Goal: Register for event/course

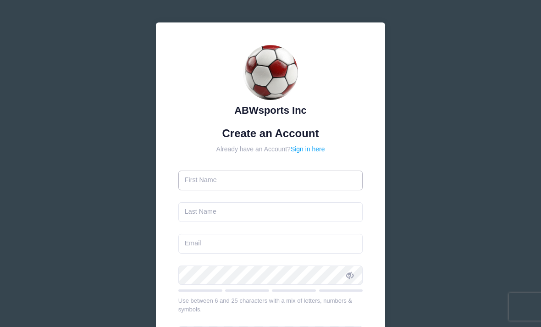
click at [299, 181] on input "text" at bounding box center [270, 180] width 185 height 20
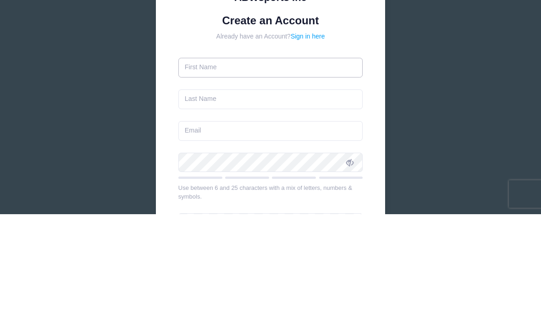
type input "T"
type input "Trinity"
type input "[PERSON_NAME]"
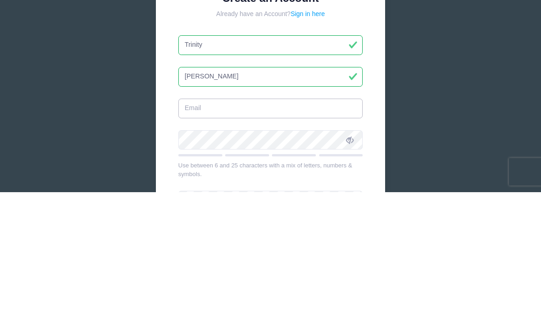
type input "tchapman0033@gmail.com"
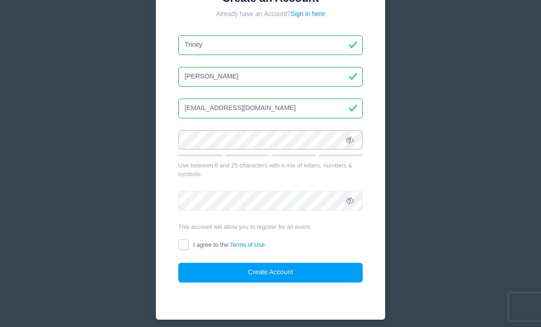
scroll to position [135, 0]
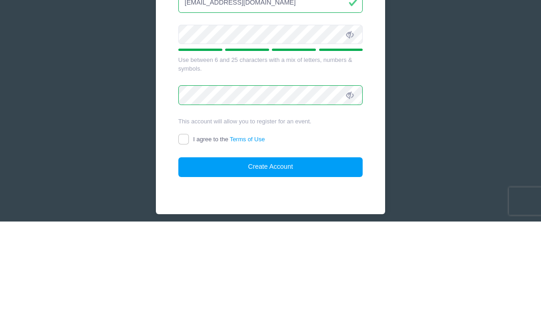
click at [349, 132] on span at bounding box center [350, 140] width 16 height 16
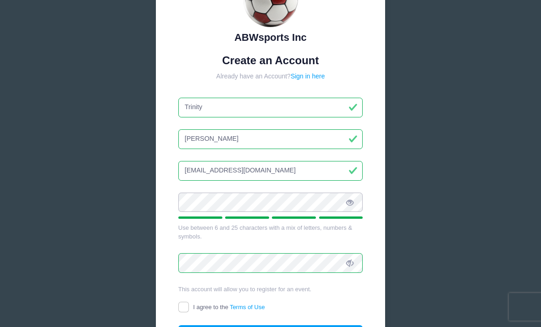
scroll to position [73, 0]
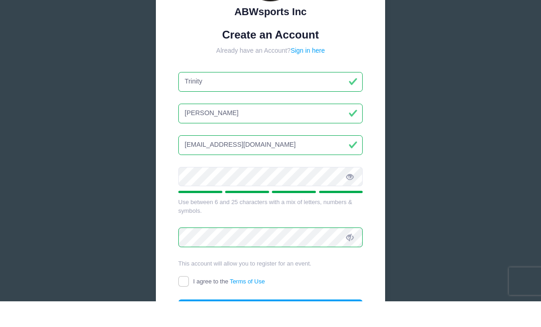
click at [478, 135] on div "ABWsports Inc Create an Account Already have an Account? Sign in here Trinity" at bounding box center [270, 176] width 541 height 499
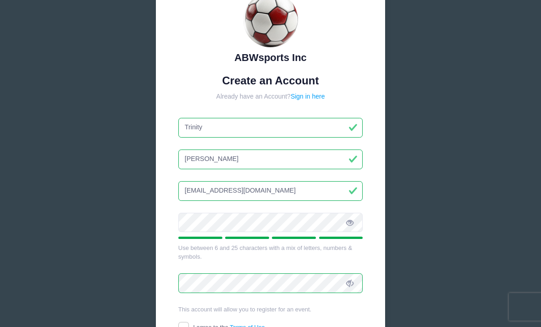
scroll to position [52, 0]
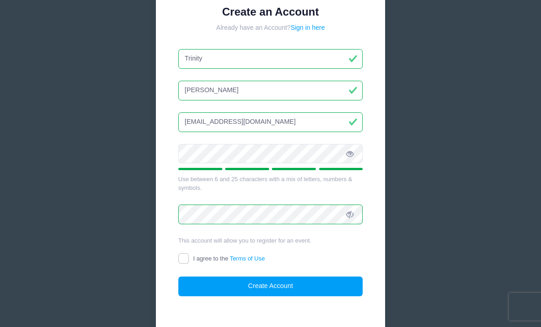
click at [184, 259] on input "I agree to the Terms of Use" at bounding box center [183, 258] width 11 height 11
checkbox input "true"
click at [267, 282] on button "Create Account" at bounding box center [270, 286] width 185 height 20
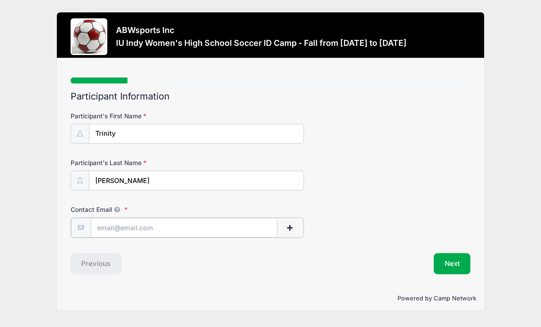
click at [205, 224] on input "Contact Email" at bounding box center [184, 228] width 187 height 20
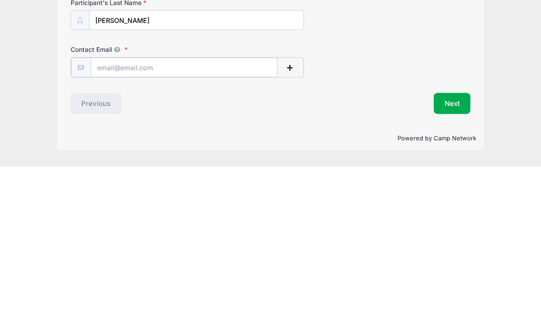
type input "[EMAIL_ADDRESS][DOMAIN_NAME]"
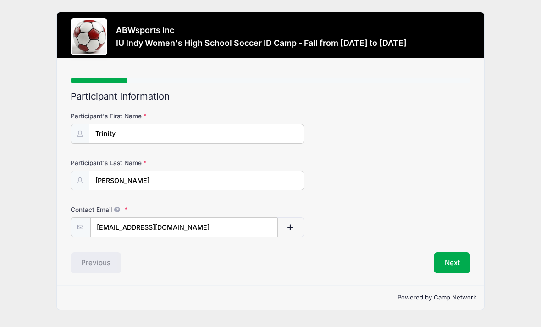
click at [457, 252] on button "Next" at bounding box center [452, 262] width 37 height 21
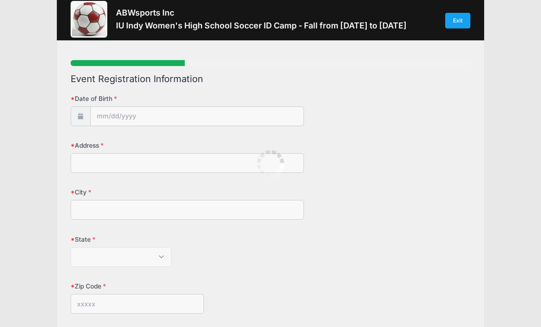
scroll to position [0, 0]
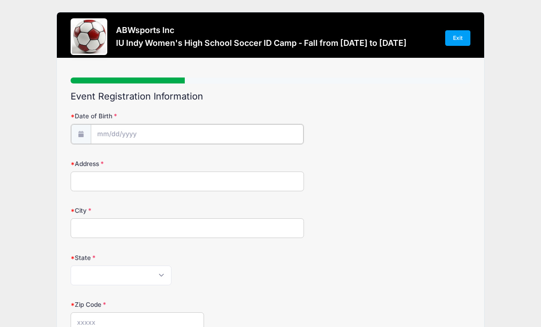
click at [248, 132] on input "Date of Birth" at bounding box center [197, 134] width 213 height 20
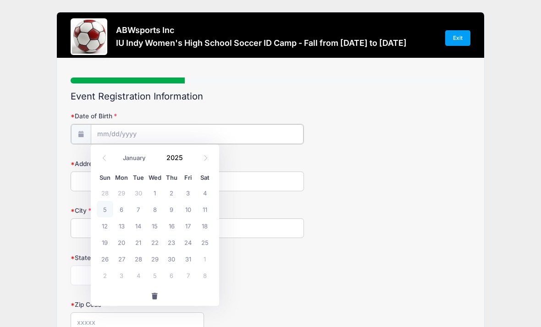
click at [166, 127] on input "Date of Birth" at bounding box center [197, 134] width 213 height 20
click at [168, 132] on input "Date of Birth" at bounding box center [197, 134] width 213 height 20
click at [162, 132] on input "Date of Birth" at bounding box center [197, 134] width 213 height 20
click at [132, 157] on select "January February March April May June July August September October November De…" at bounding box center [138, 158] width 41 height 12
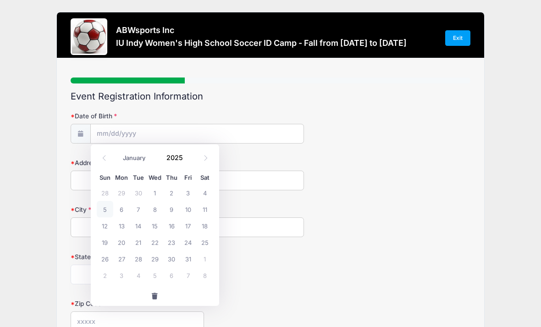
select select "10"
click at [182, 156] on input "2025" at bounding box center [177, 157] width 30 height 14
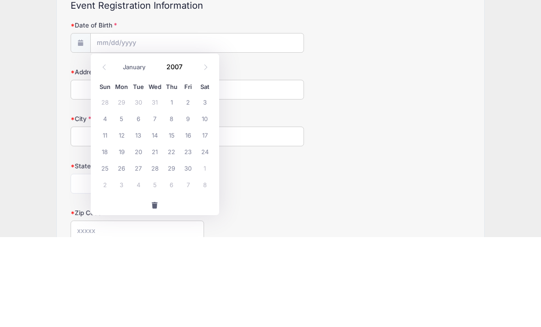
scroll to position [87, 0]
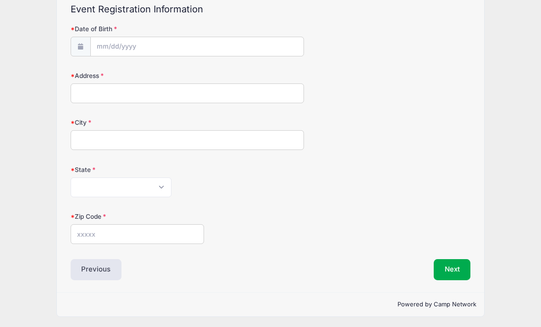
click at [359, 80] on div "Address" at bounding box center [271, 87] width 400 height 32
click at [217, 47] on input "Date of Birth" at bounding box center [197, 47] width 213 height 20
type input "2025"
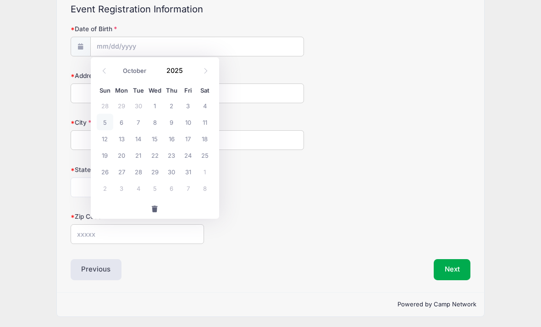
click at [144, 70] on select "January February March April May June July August September October November De…" at bounding box center [138, 71] width 41 height 12
select select "10"
click at [184, 73] on input "2025" at bounding box center [177, 70] width 30 height 14
type input "2007"
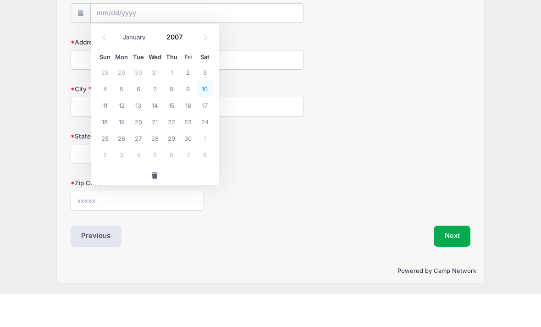
click at [203, 114] on span "10" at bounding box center [205, 122] width 16 height 16
type input "11/10/2007"
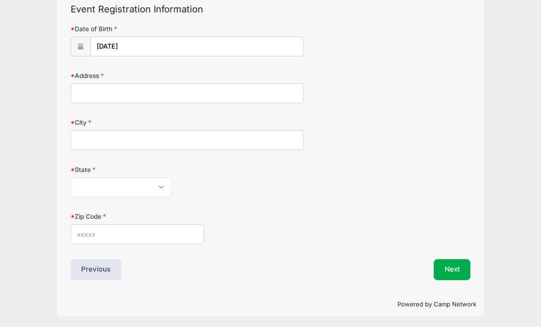
click at [192, 92] on input "Address" at bounding box center [187, 93] width 233 height 20
type input "5787"
type input "Carthage"
select select "IN"
type input "46115"
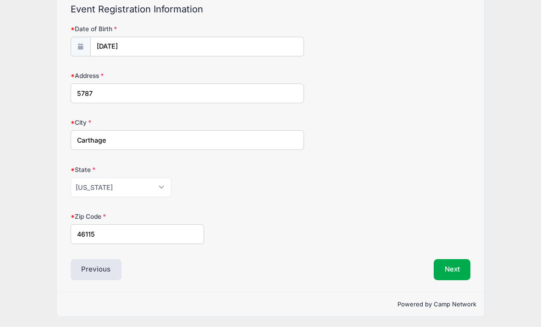
click at [136, 88] on input "5787" at bounding box center [187, 93] width 233 height 20
click at [360, 77] on div "Address 5786" at bounding box center [271, 87] width 400 height 32
click at [198, 88] on input "5786" at bounding box center [187, 93] width 233 height 20
click at [228, 92] on input "5786" at bounding box center [187, 93] width 233 height 20
type input "5786 W 900 N"
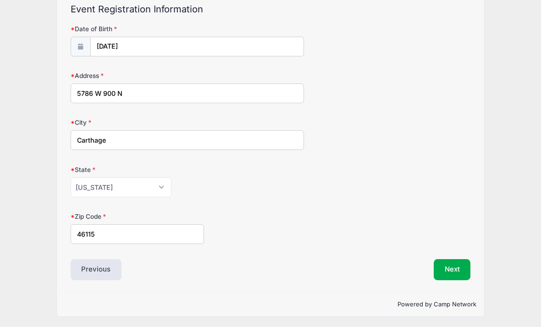
click at [410, 78] on div "Address 5786 W 900 N" at bounding box center [271, 87] width 400 height 32
click at [457, 267] on button "Next" at bounding box center [452, 269] width 37 height 21
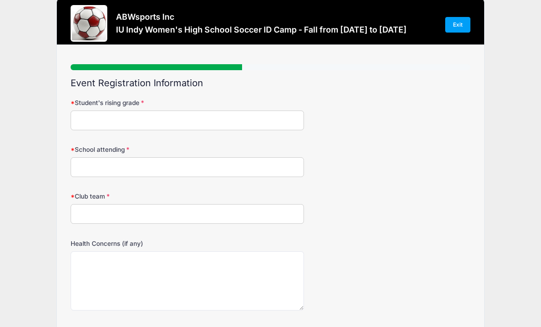
scroll to position [0, 0]
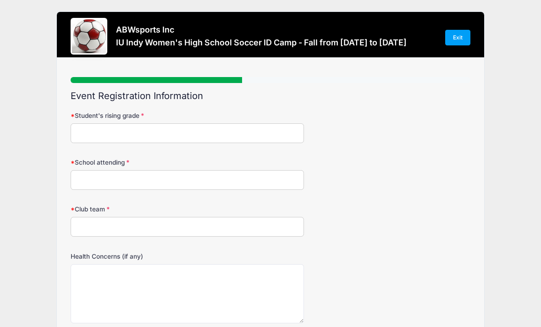
click at [221, 127] on input "Student's rising grade" at bounding box center [187, 133] width 233 height 20
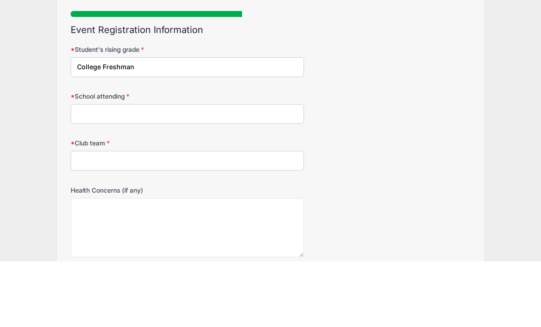
type input "College Freshman"
click at [424, 158] on div "School attending" at bounding box center [271, 174] width 400 height 32
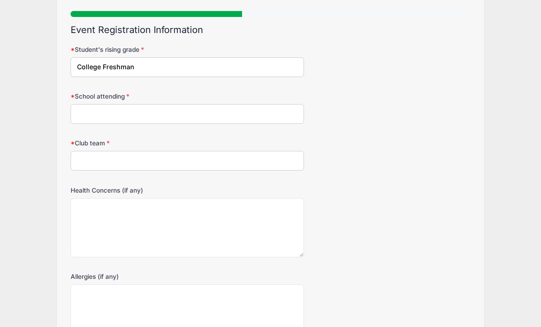
click at [222, 108] on input "School attending" at bounding box center [187, 114] width 233 height 20
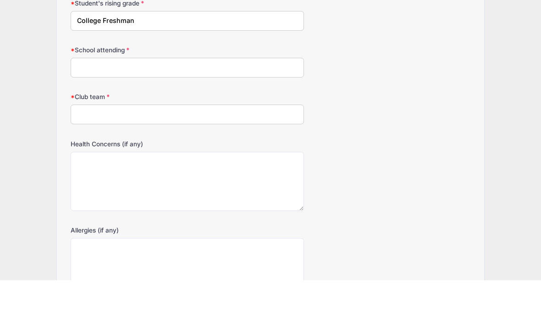
click at [388, 92] on div "School attending" at bounding box center [271, 108] width 400 height 32
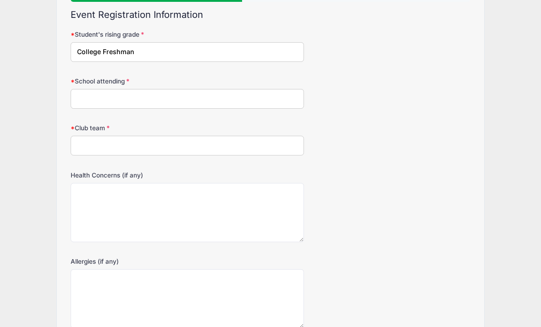
scroll to position [81, 0]
click at [238, 97] on input "School attending" at bounding box center [187, 99] width 233 height 20
type input "K"
type input "Undecided"
click at [399, 49] on div "Student's rising grade College Freshman" at bounding box center [271, 46] width 400 height 32
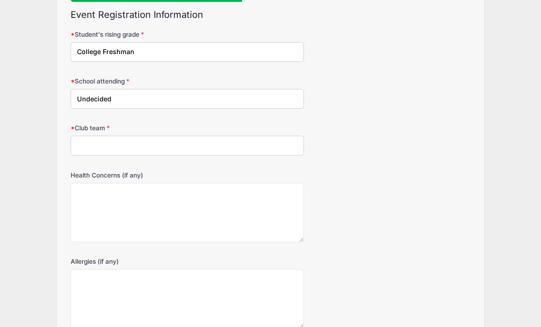
click at [251, 139] on input "Club team" at bounding box center [187, 146] width 233 height 20
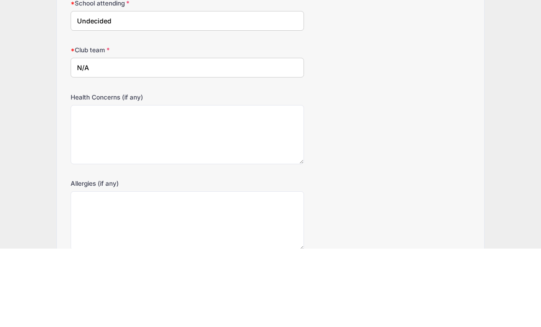
type input "N/A"
click at [403, 77] on form "Student's rising grade College Freshman School attending Undecided Club team N/…" at bounding box center [271, 179] width 400 height 298
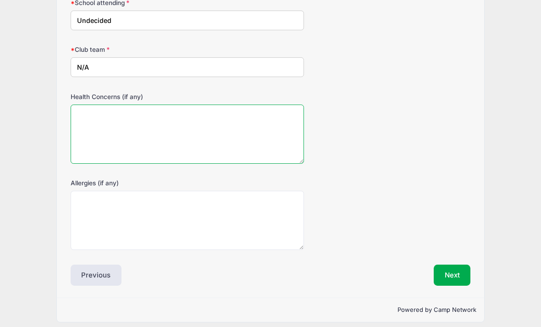
click at [258, 124] on textarea "Health Concerns (if any)" at bounding box center [187, 133] width 233 height 59
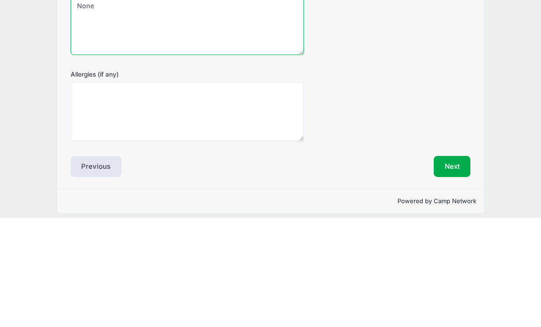
type textarea "None"
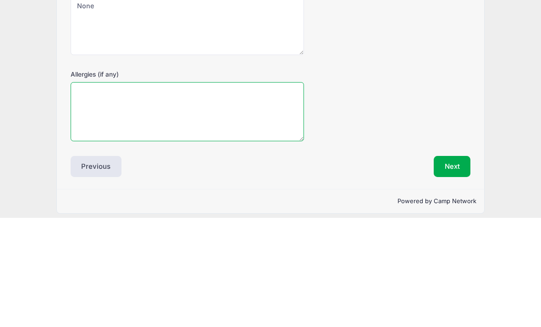
click at [210, 191] on textarea "Allergies (if any)" at bounding box center [187, 220] width 233 height 59
type textarea "None"
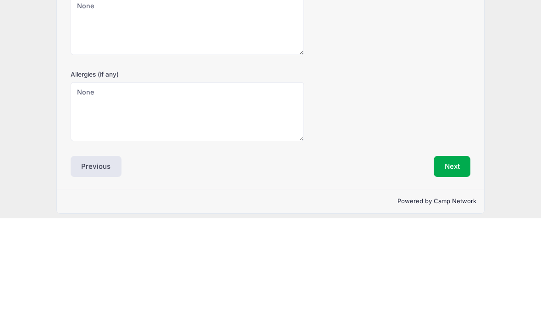
click at [392, 179] on div "Allergies (if any) None" at bounding box center [271, 214] width 400 height 71
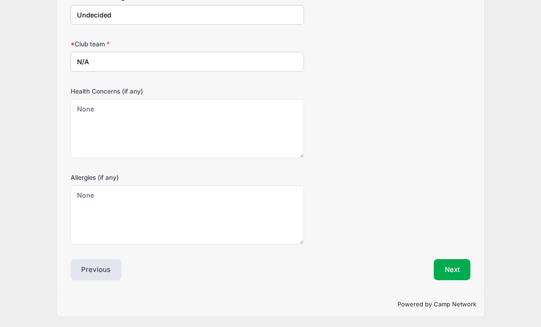
click at [456, 268] on button "Next" at bounding box center [452, 269] width 37 height 21
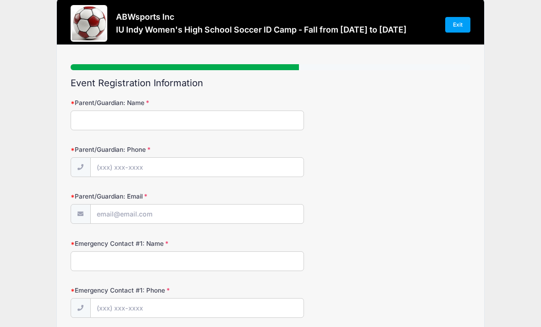
scroll to position [1, 0]
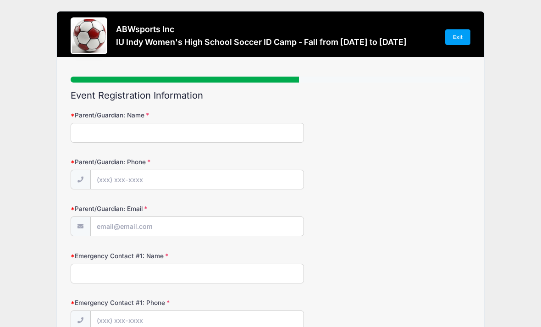
click at [242, 124] on input "Parent/Guardian: Name" at bounding box center [187, 133] width 233 height 20
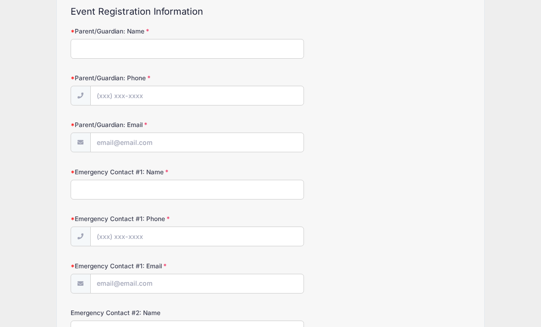
scroll to position [85, 0]
type input "Jason Chapman"
click at [218, 95] on input "Parent/Guardian: Phone" at bounding box center [197, 96] width 213 height 20
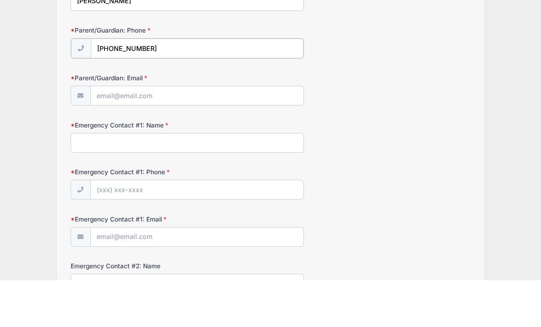
type input "(910) 547-9596"
click at [227, 132] on input "Parent/Guardian: Email" at bounding box center [197, 142] width 213 height 20
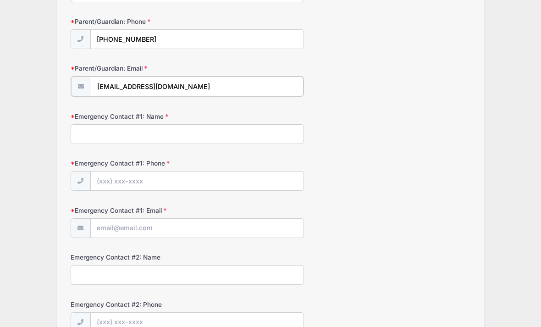
scroll to position [141, 0]
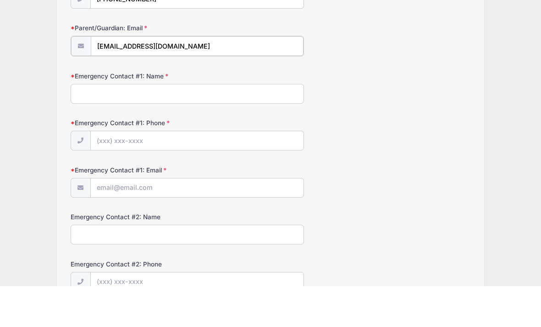
type input "jc64nc@yahoo.com"
click at [214, 124] on input "Emergency Contact #1: Name" at bounding box center [187, 134] width 233 height 20
type input "Jason Chapman"
click at [218, 171] on input "Emergency Contact #1: Phone" at bounding box center [197, 181] width 213 height 20
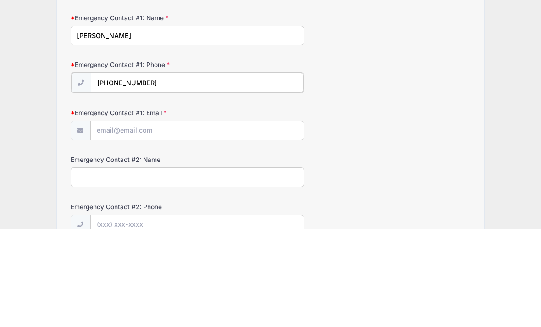
type input "(910) 547-9596"
click at [218, 218] on input "Emergency Contact #1: Email" at bounding box center [197, 228] width 213 height 20
click at [381, 205] on div "Emergency Contact #1: Email jc64nc@yhaoo.com" at bounding box center [271, 221] width 400 height 32
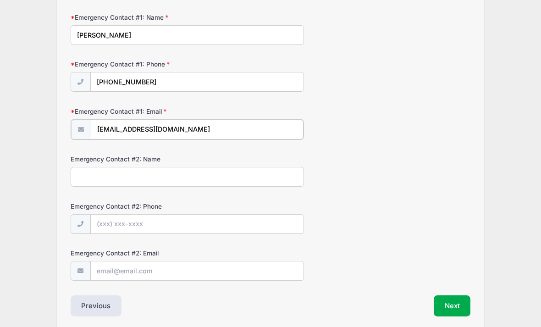
click at [137, 127] on input "jc64nc@yhaoo.com" at bounding box center [197, 130] width 213 height 20
type input "jc64nc@yahoo.com"
click at [393, 123] on div "Emergency Contact #1: Email jc64nc@yahoo.com" at bounding box center [271, 123] width 400 height 32
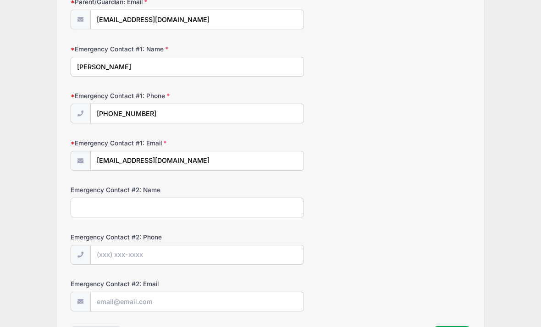
scroll to position [244, 0]
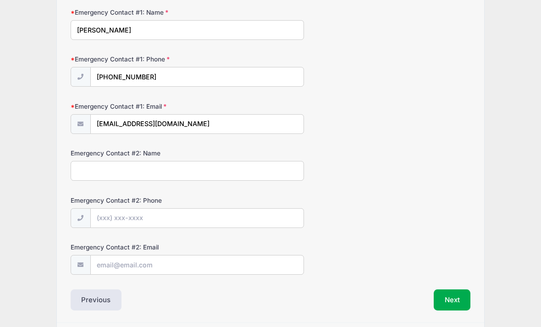
click at [257, 168] on input "Emergency Contact #2: Name" at bounding box center [187, 171] width 233 height 20
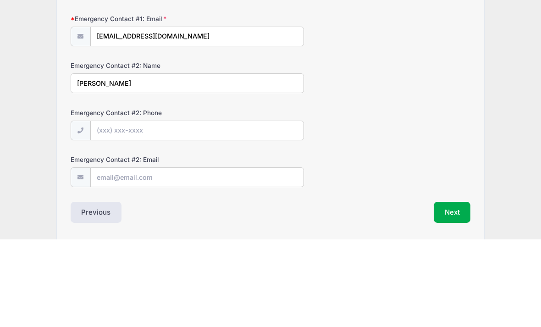
type input "Christa Chapman"
click at [224, 209] on input "Emergency Contact #2: Phone" at bounding box center [197, 219] width 213 height 20
type input "(765) 570-6806"
click at [375, 196] on div "Emergency Contact #2: Phone (765) 570-6806" at bounding box center [271, 212] width 400 height 32
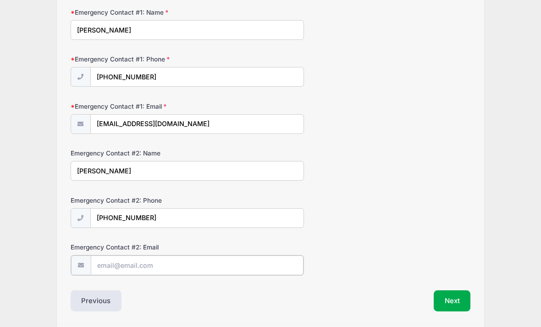
click at [231, 262] on input "Emergency Contact #2: Email" at bounding box center [197, 265] width 213 height 20
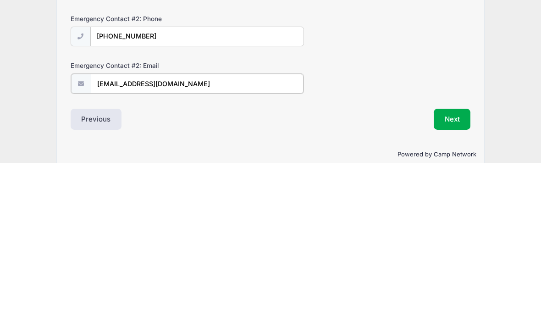
type input "happychappy64@yahoo.com"
click at [335, 138] on div "Step 4 /7 Step 1 Step 2 Step 3 Step 4 Policies Extra Items Summary Participant …" at bounding box center [270, 51] width 427 height 509
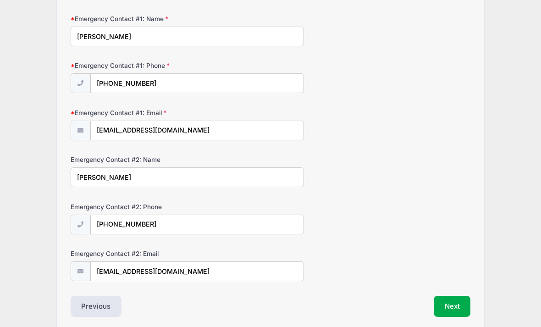
click at [452, 303] on button "Next" at bounding box center [452, 306] width 37 height 21
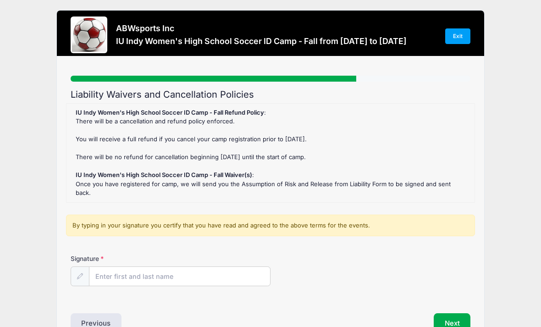
scroll to position [0, 0]
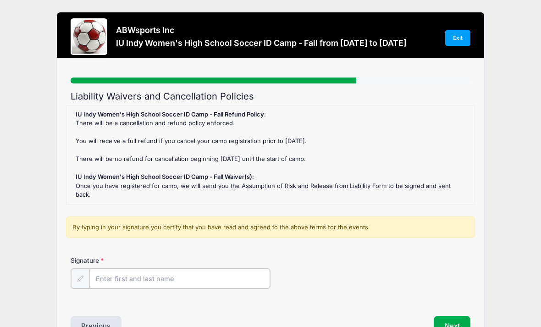
click at [226, 269] on input "Signature" at bounding box center [179, 279] width 181 height 20
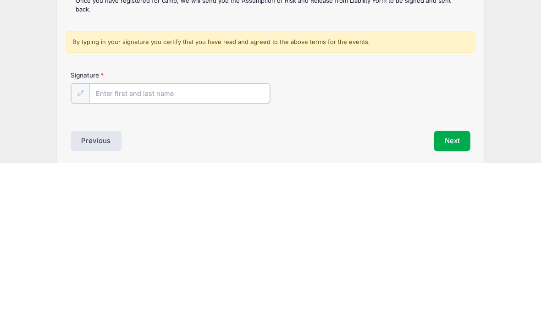
type input "[PERSON_NAME]"
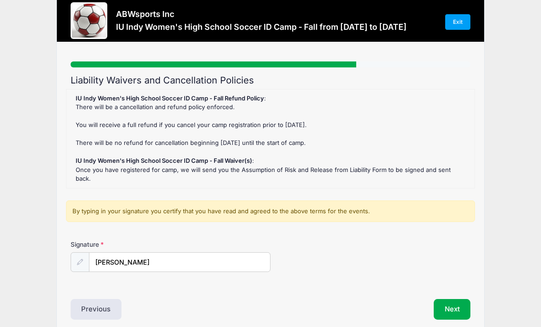
click at [454, 299] on button "Next" at bounding box center [452, 309] width 37 height 21
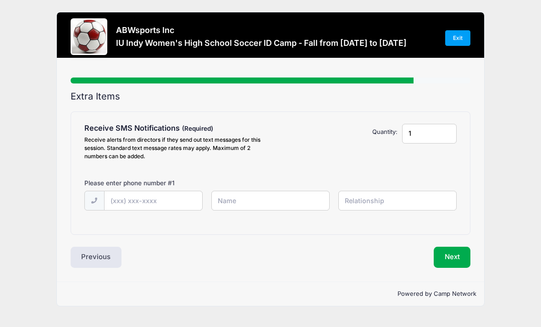
scroll to position [0, 0]
click at [168, 209] on input "text" at bounding box center [153, 201] width 98 height 20
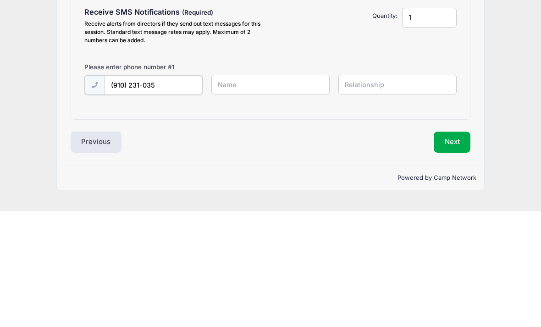
type input "(910) 231-0357"
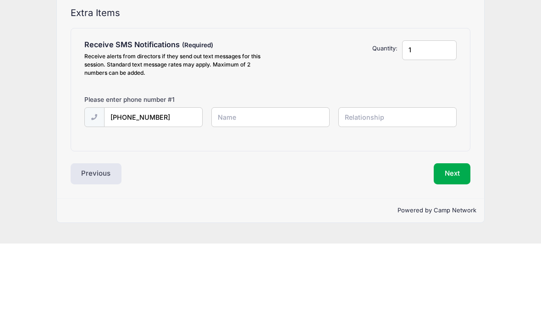
type input "[PERSON_NAME]"
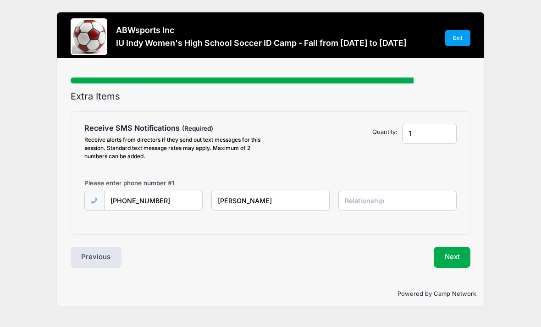
click at [401, 191] on input "text" at bounding box center [397, 201] width 118 height 20
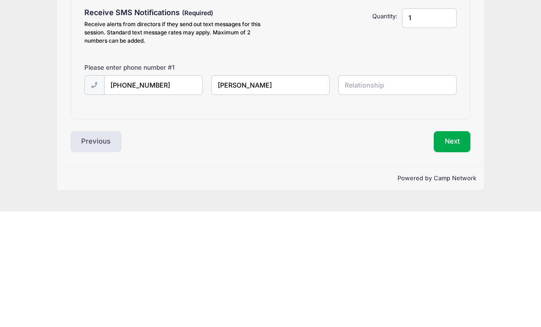
click at [328, 247] on div "Next" at bounding box center [372, 257] width 204 height 21
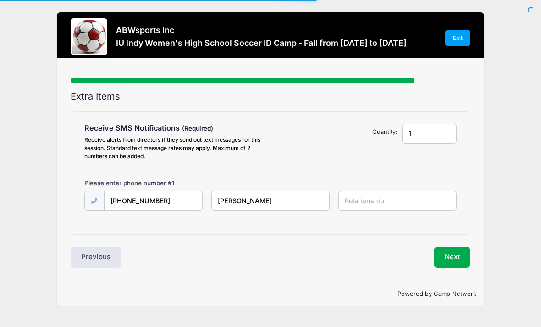
scroll to position [0, 0]
click at [455, 256] on button "Next" at bounding box center [452, 257] width 37 height 21
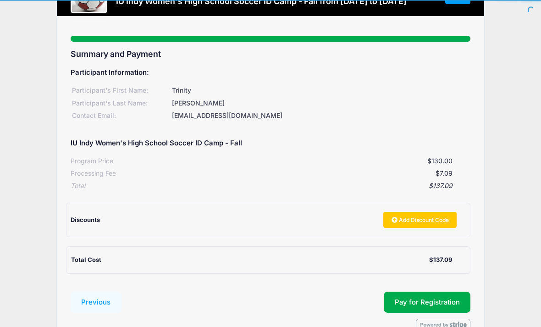
scroll to position [60, 0]
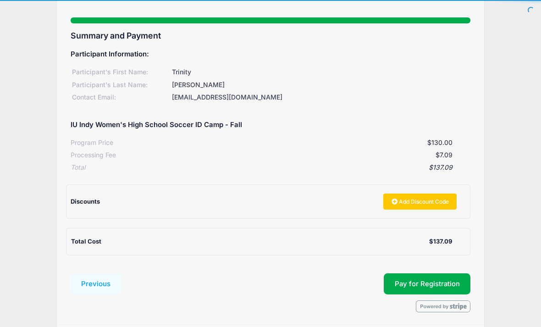
click at [451, 274] on button "Pay for Registration" at bounding box center [427, 283] width 87 height 21
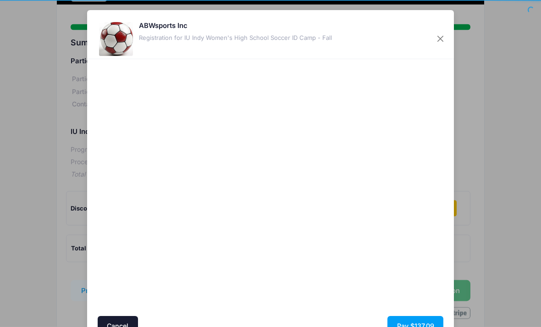
scroll to position [52, 0]
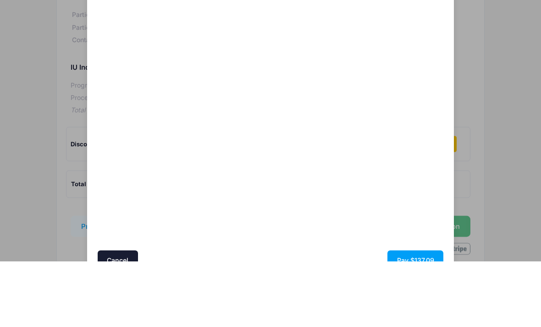
click at [346, 146] on div at bounding box center [359, 188] width 169 height 248
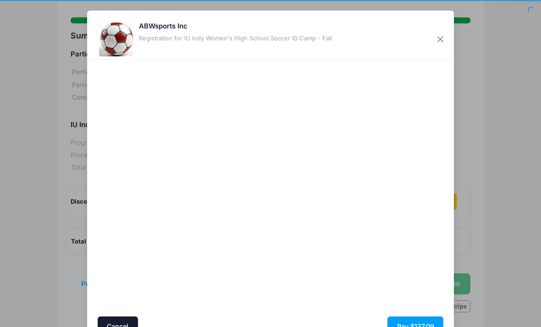
click at [428, 326] on button "Pay $137.09" at bounding box center [415, 326] width 56 height 20
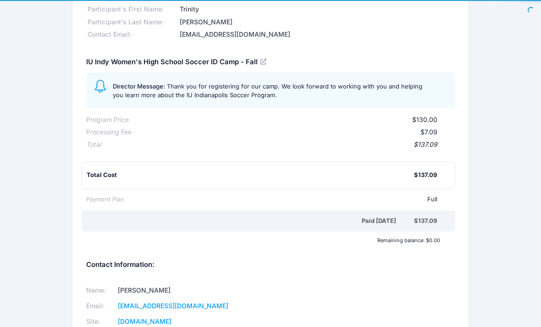
scroll to position [95, 0]
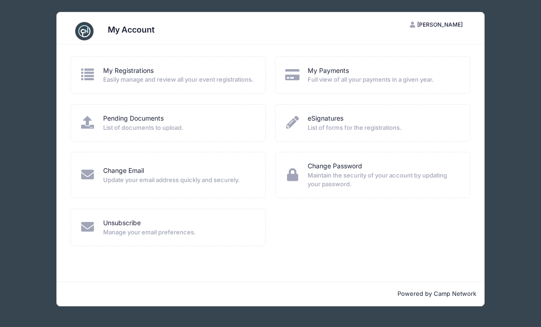
click at [104, 123] on link "Pending Documents" at bounding box center [133, 119] width 60 height 10
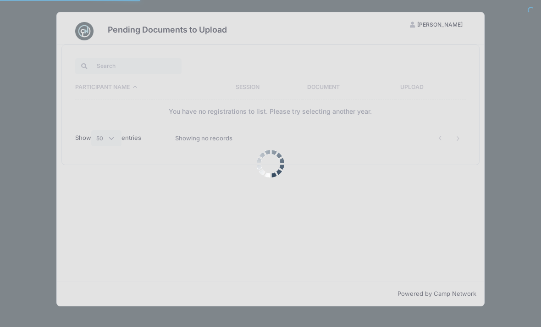
select select "50"
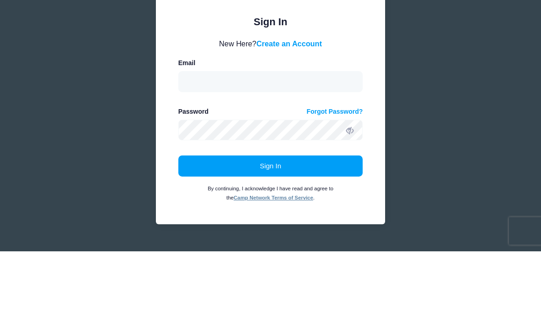
scroll to position [76, 0]
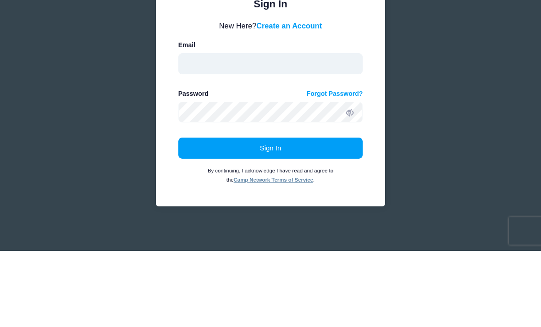
type input "[EMAIL_ADDRESS][DOMAIN_NAME]"
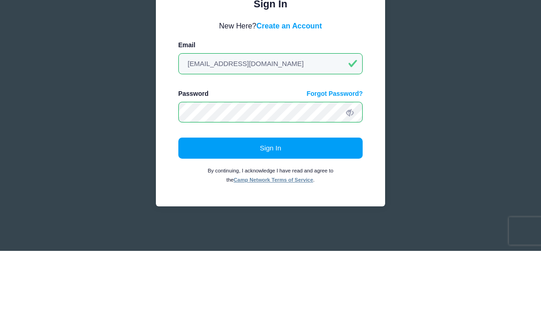
scroll to position [16, 0]
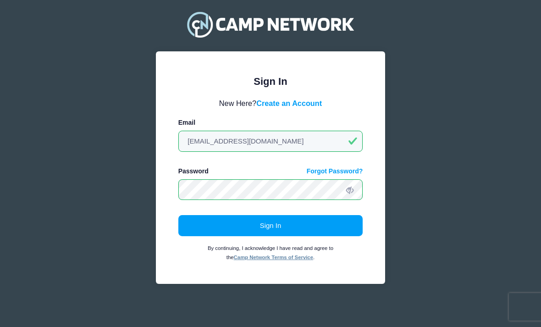
click at [286, 225] on button "Sign In" at bounding box center [270, 225] width 185 height 21
